Goal: Information Seeking & Learning: Learn about a topic

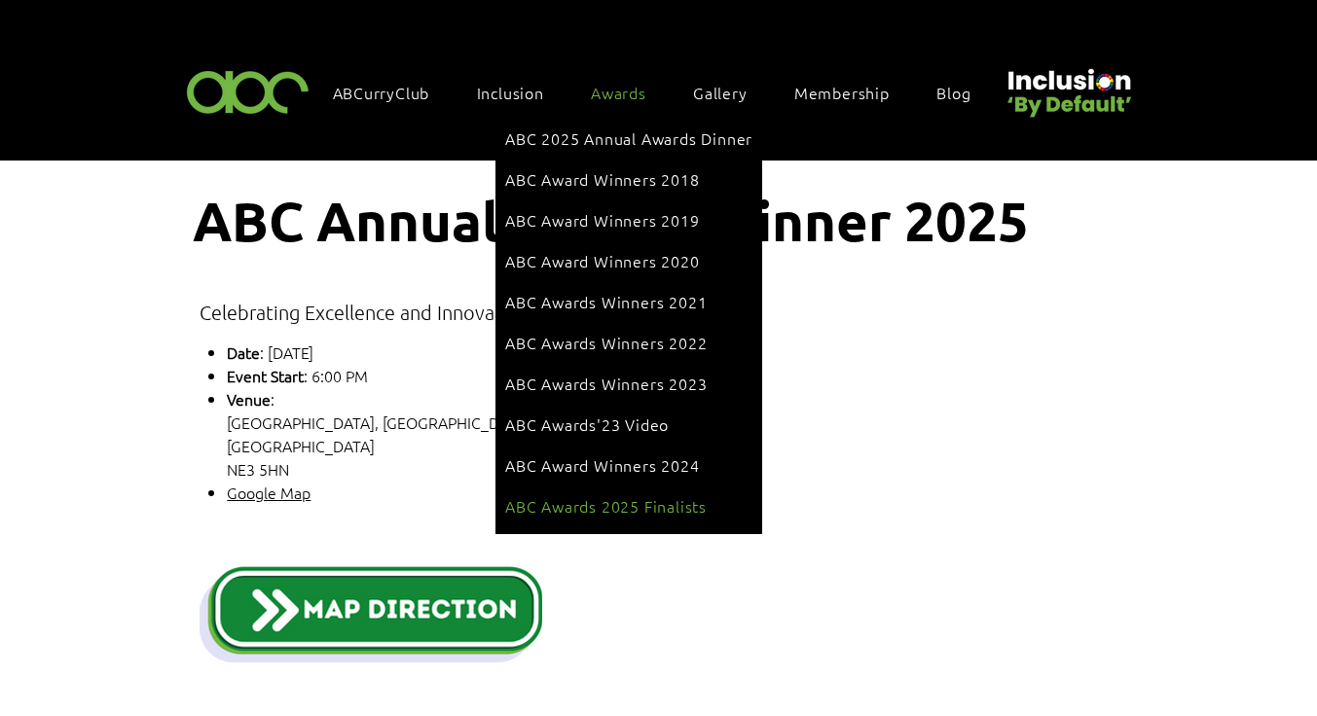
click at [633, 488] on link "ABC Awards 2025 Finalists" at bounding box center [628, 506] width 247 height 37
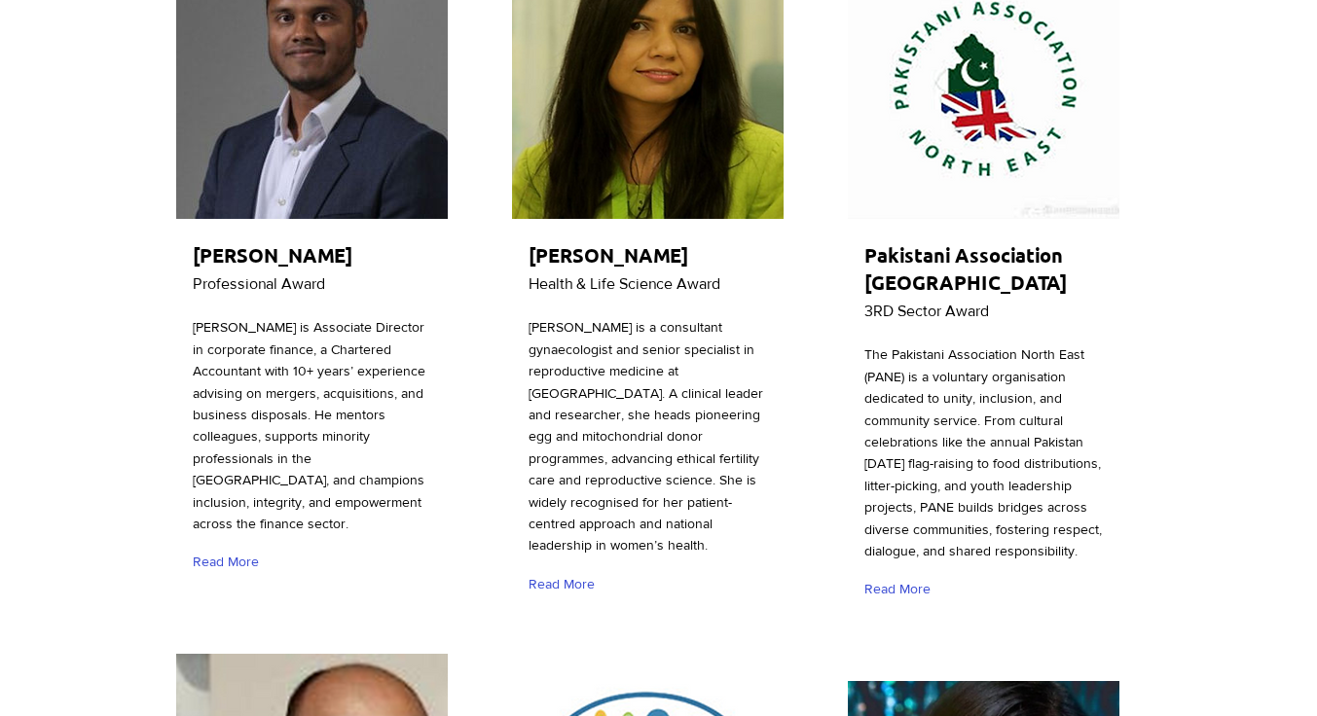
scroll to position [409, 11]
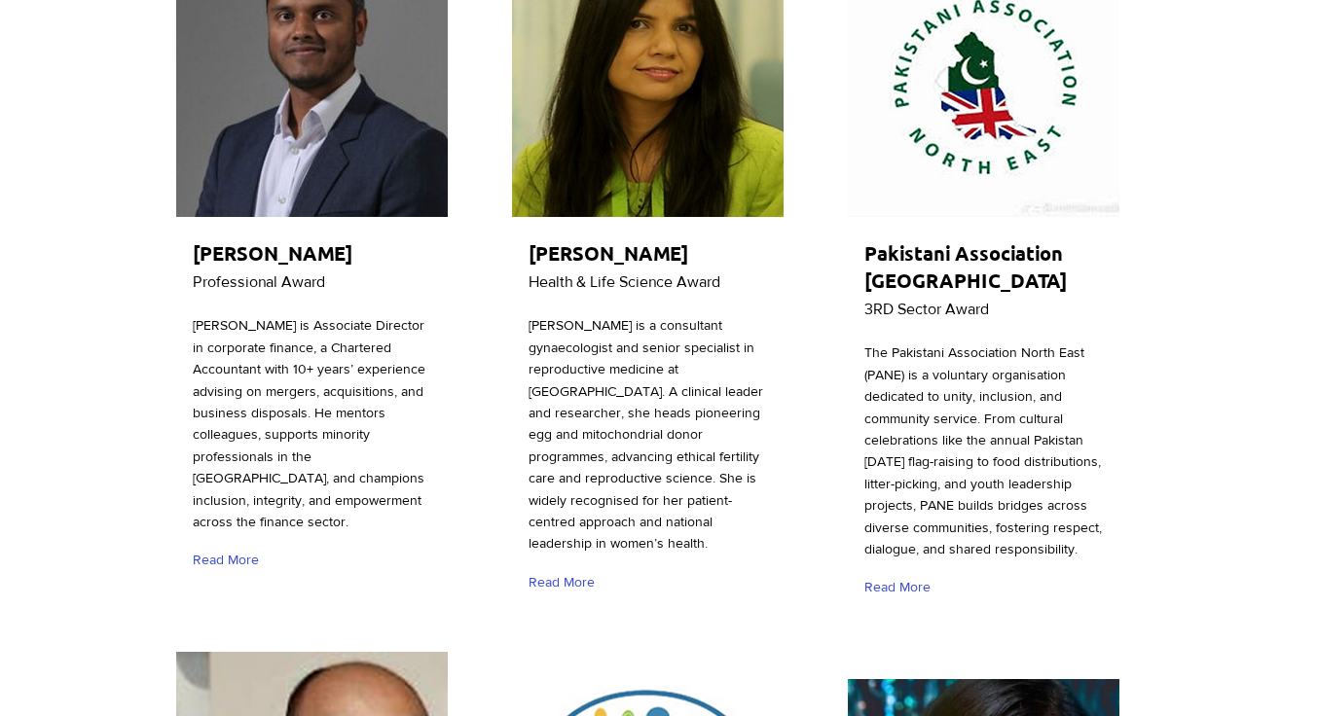
drag, startPoint x: 600, startPoint y: 287, endPoint x: 577, endPoint y: 287, distance: 23.4
click at [577, 266] on span "Dr Meenakshi Choudhary" at bounding box center [608, 252] width 160 height 25
click at [604, 250] on span "Dr Meenakshi Choudhary" at bounding box center [608, 252] width 160 height 25
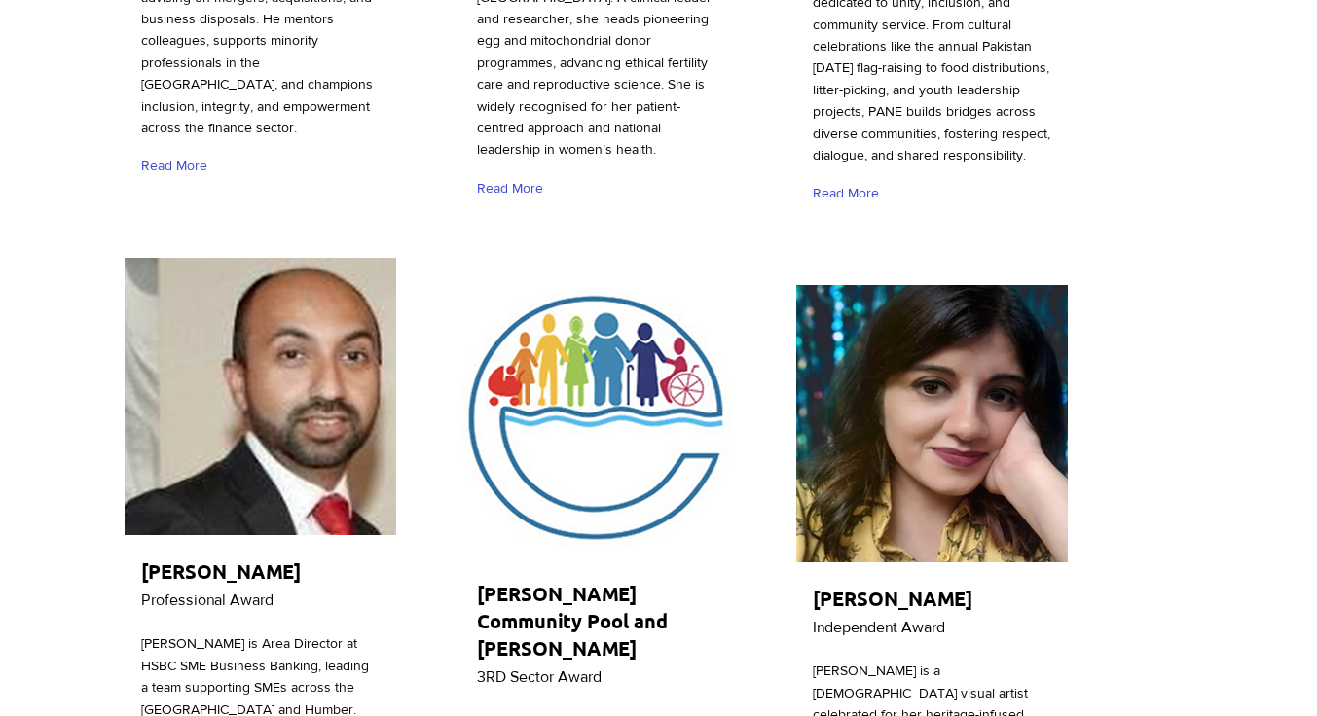
scroll to position [0, 62]
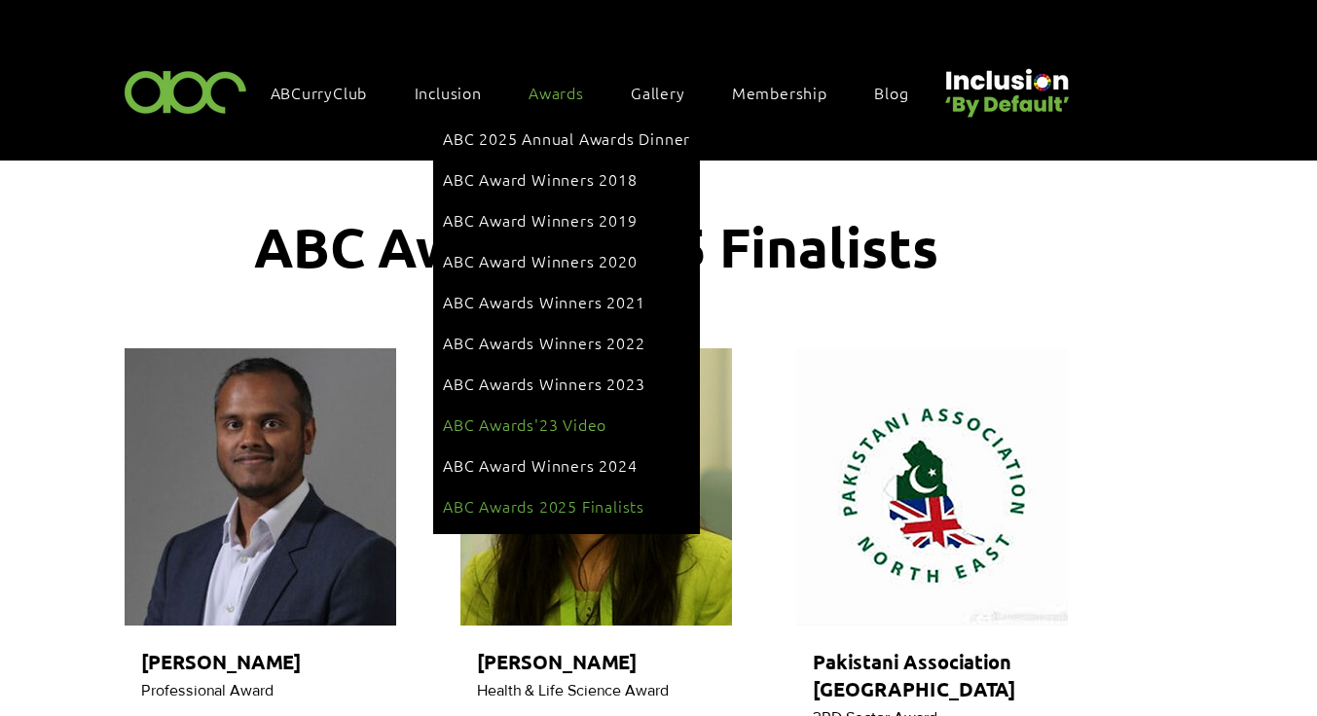
click at [548, 414] on span "ABC Awards'23 Video" at bounding box center [524, 424] width 163 height 21
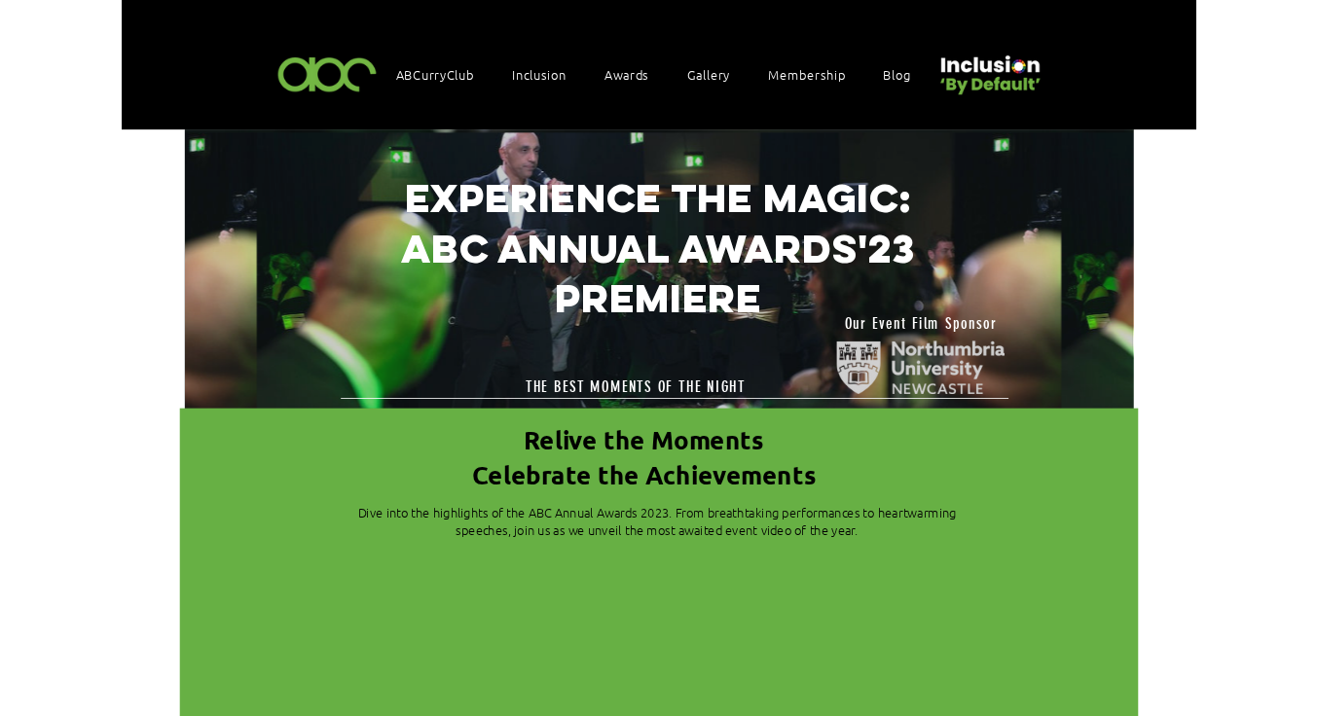
scroll to position [640, 0]
